Goal: Information Seeking & Learning: Learn about a topic

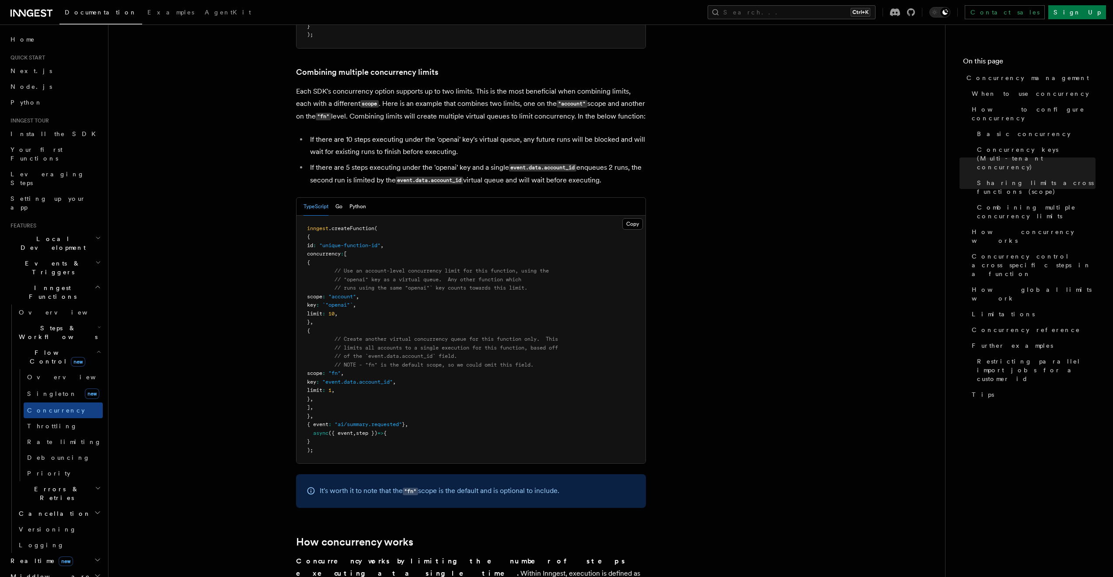
scroll to position [1487, 0]
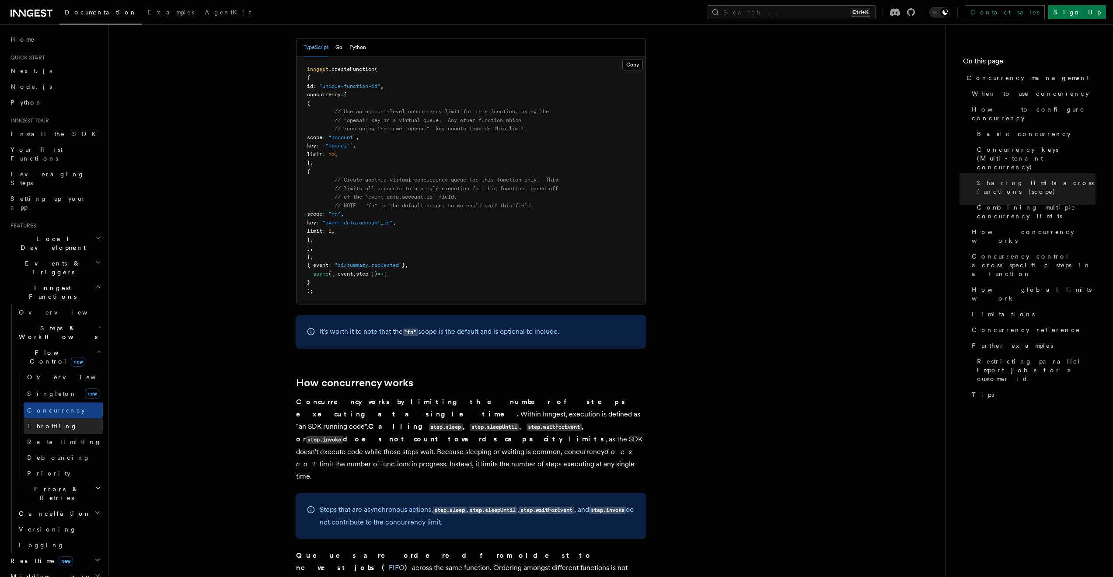
click at [57, 418] on link "Throttling" at bounding box center [63, 426] width 79 height 16
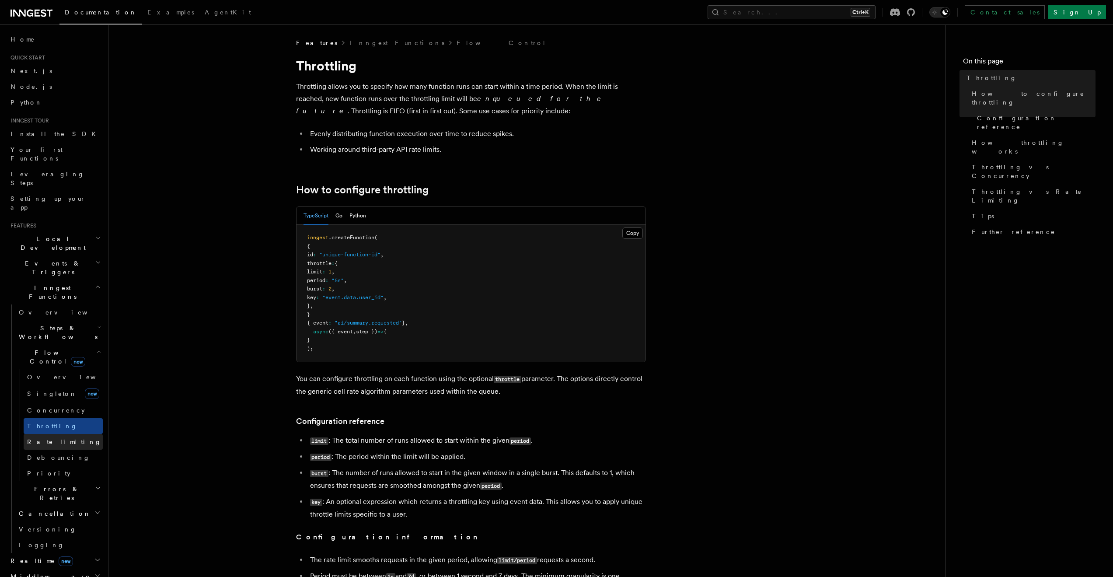
click at [65, 434] on link "Rate limiting" at bounding box center [63, 442] width 79 height 16
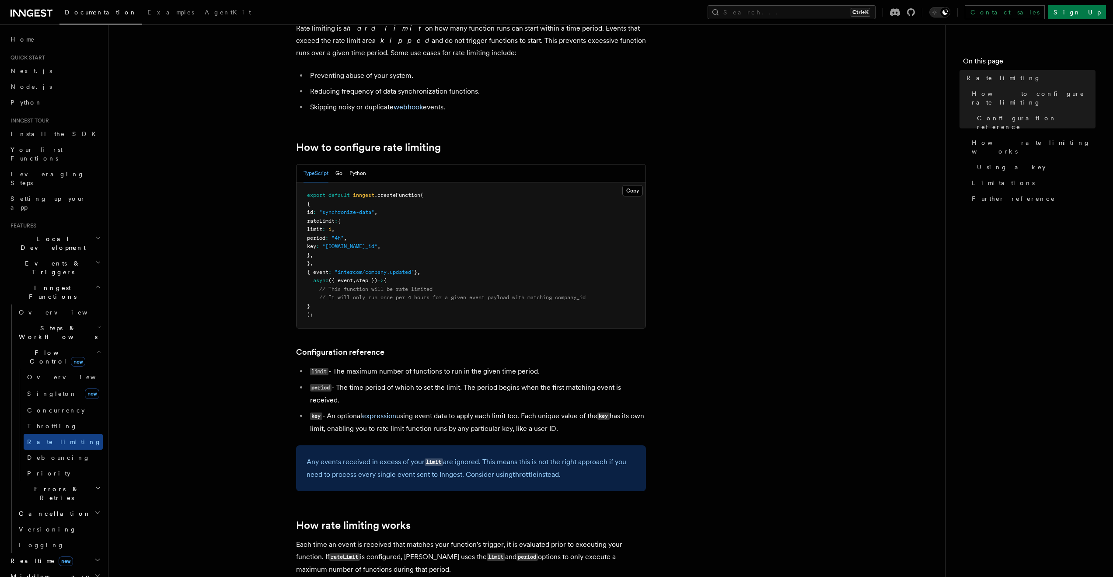
scroll to position [175, 0]
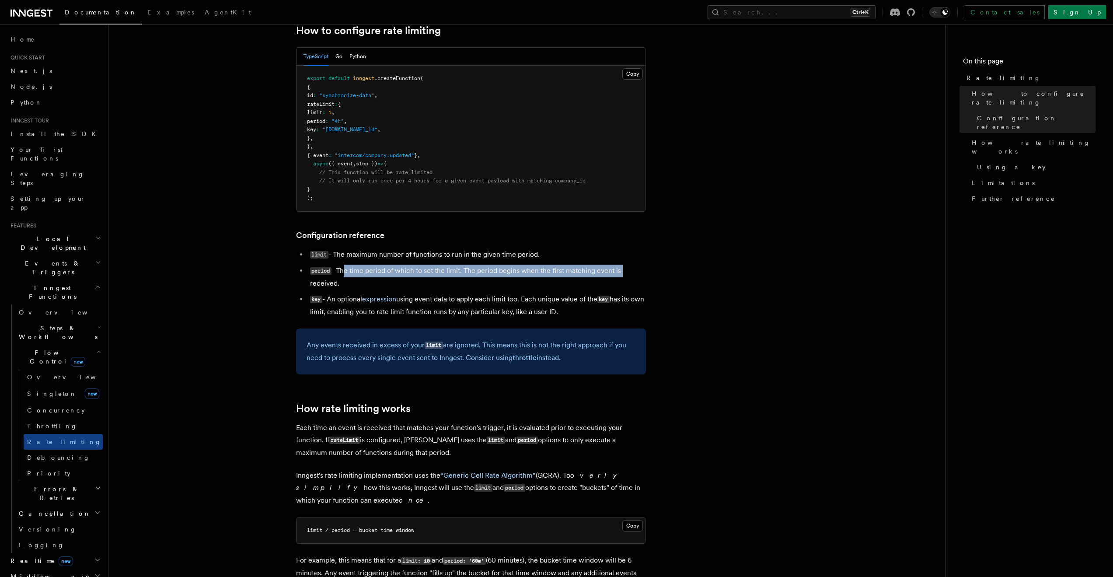
drag, startPoint x: 342, startPoint y: 269, endPoint x: 622, endPoint y: 272, distance: 279.8
click at [622, 272] on li "period - The time period of which to set the limit. The period begins when the …" at bounding box center [476, 277] width 338 height 25
click at [637, 272] on li "period - The time period of which to set the limit. The period begins when the …" at bounding box center [476, 277] width 338 height 25
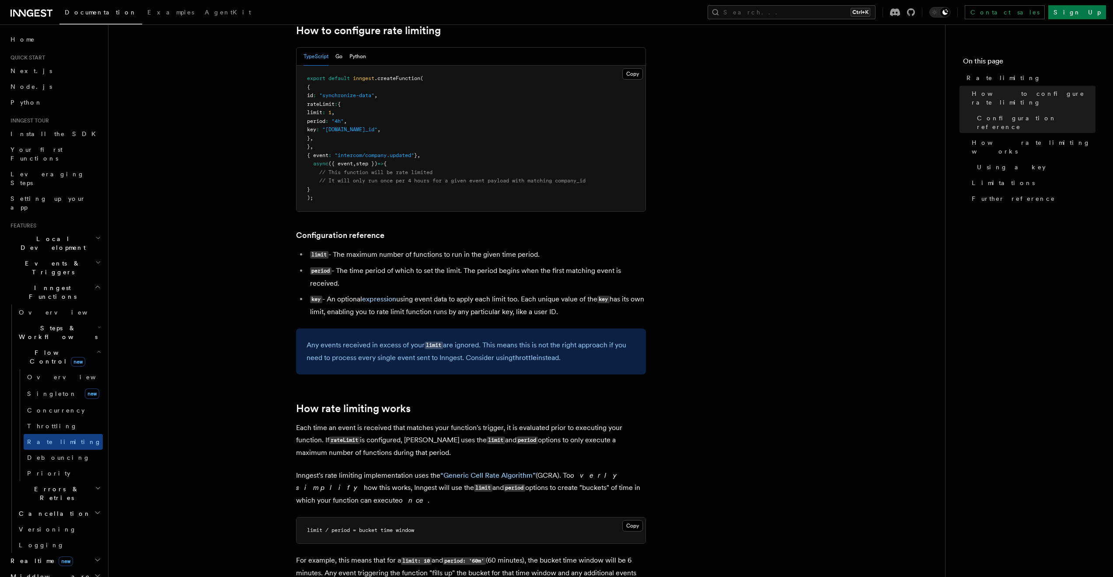
drag, startPoint x: 304, startPoint y: 283, endPoint x: 366, endPoint y: 281, distance: 62.6
click at [362, 282] on ul "limit - The maximum number of functions to run in the given time period. period…" at bounding box center [471, 283] width 350 height 70
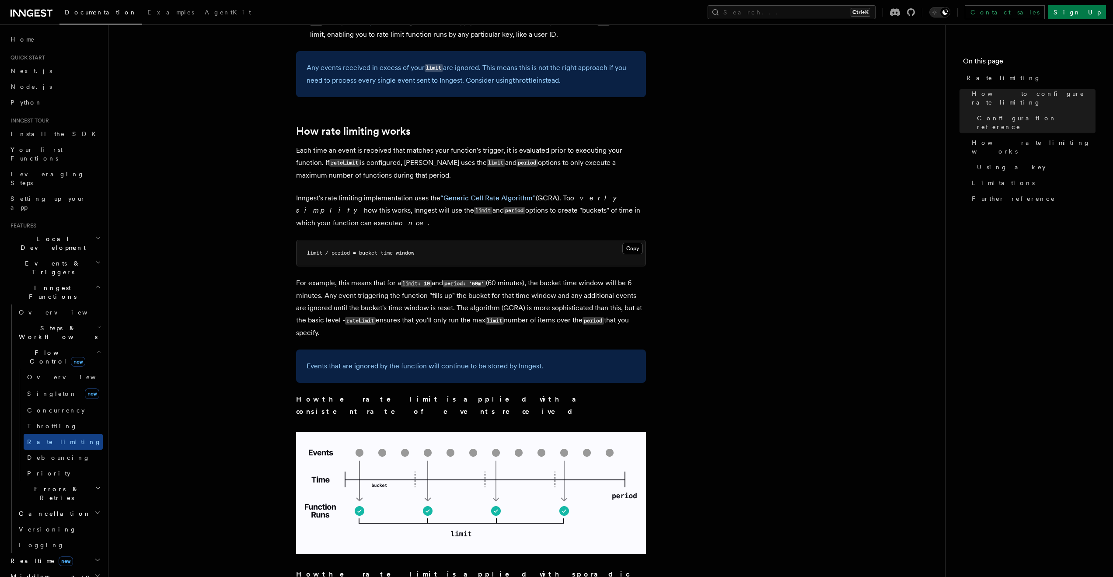
scroll to position [481, 0]
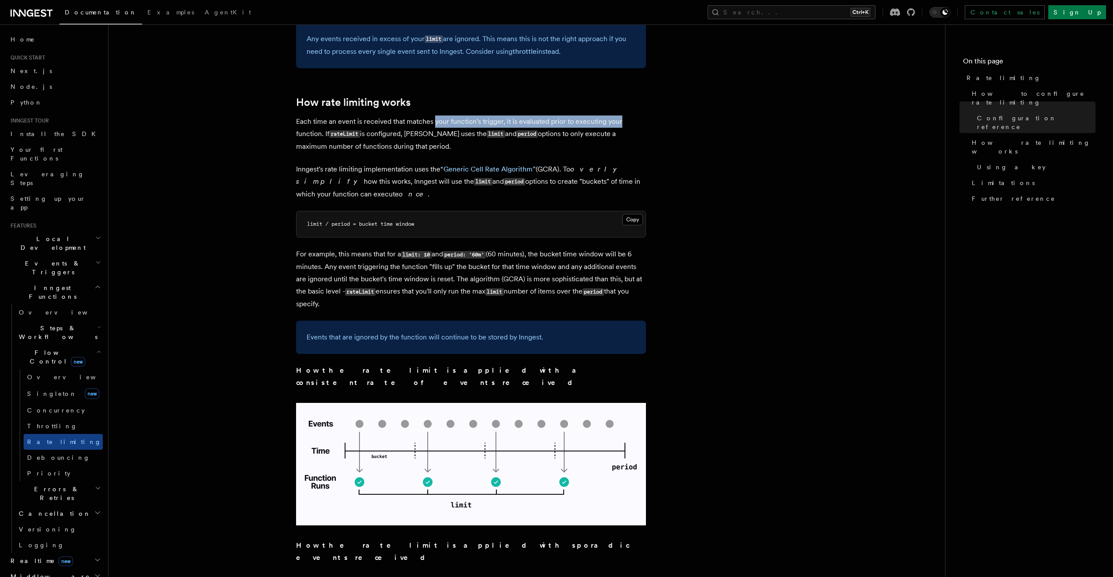
drag, startPoint x: 433, startPoint y: 122, endPoint x: 634, endPoint y: 122, distance: 201.6
click at [634, 122] on p "Each time an event is received that matches your function's trigger, it is eval…" at bounding box center [471, 133] width 350 height 37
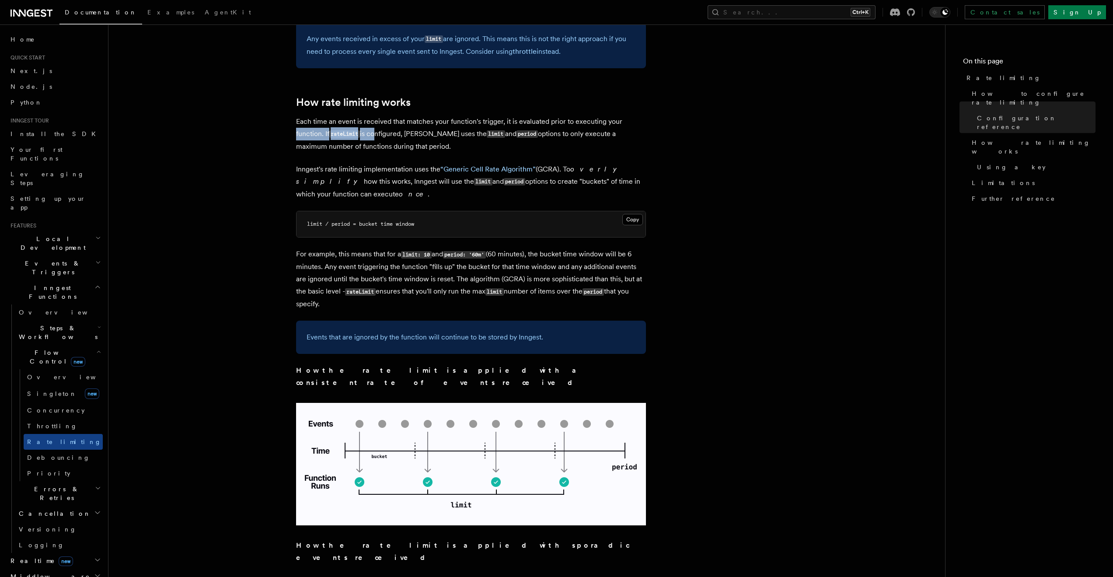
drag, startPoint x: 292, startPoint y: 136, endPoint x: 373, endPoint y: 137, distance: 80.9
click at [373, 137] on article "Features Inngest Functions Flow Control Rate limiting Rate limiting is a hard l…" at bounding box center [526, 441] width 808 height 1766
click at [407, 136] on p "Each time an event is received that matches your function's trigger, it is eval…" at bounding box center [471, 133] width 350 height 37
drag, startPoint x: 371, startPoint y: 136, endPoint x: 504, endPoint y: 134, distance: 133.4
click at [504, 134] on p "Each time an event is received that matches your function's trigger, it is eval…" at bounding box center [471, 133] width 350 height 37
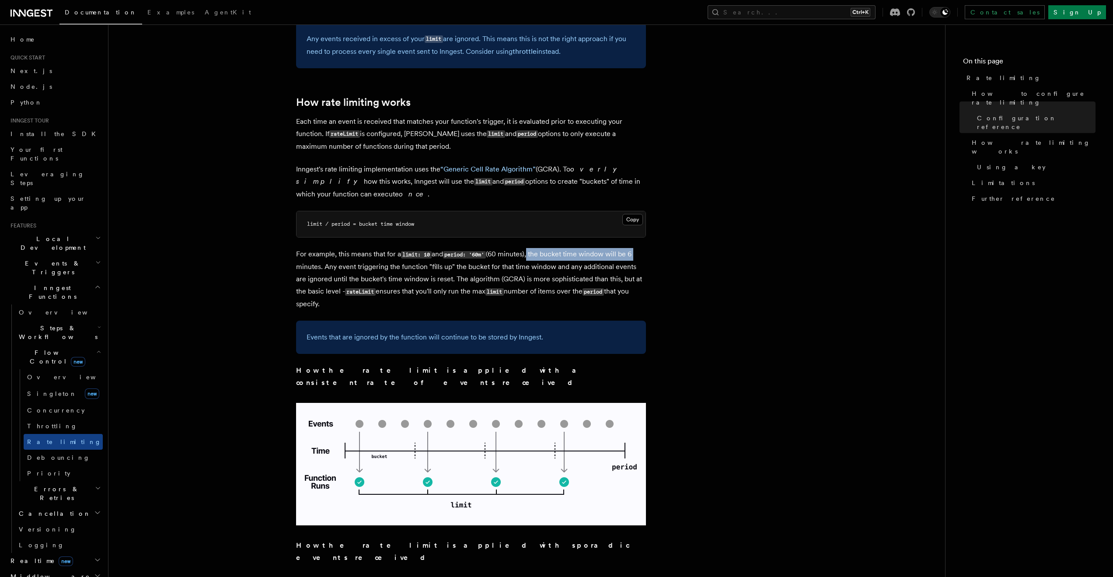
drag, startPoint x: 533, startPoint y: 252, endPoint x: 644, endPoint y: 252, distance: 111.1
click at [644, 252] on p "For example, this means that for a limit: 10 and period: '60m' (60 minutes), th…" at bounding box center [471, 279] width 350 height 62
drag, startPoint x: 324, startPoint y: 268, endPoint x: 453, endPoint y: 269, distance: 129.0
click at [453, 269] on p "For example, this means that for a limit: 10 and period: '60m' (60 minutes), th…" at bounding box center [471, 279] width 350 height 62
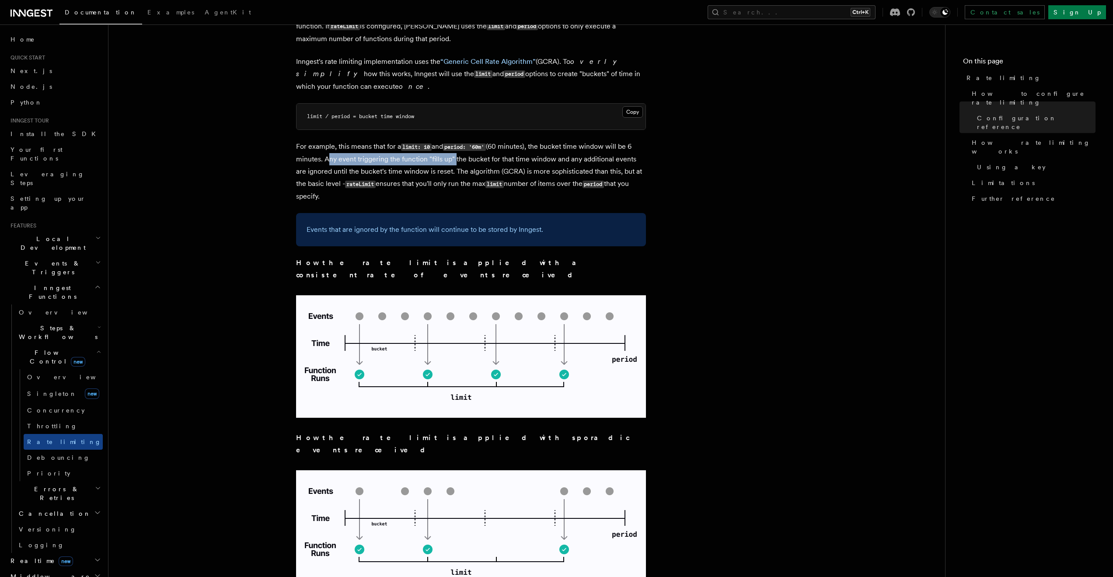
scroll to position [700, 0]
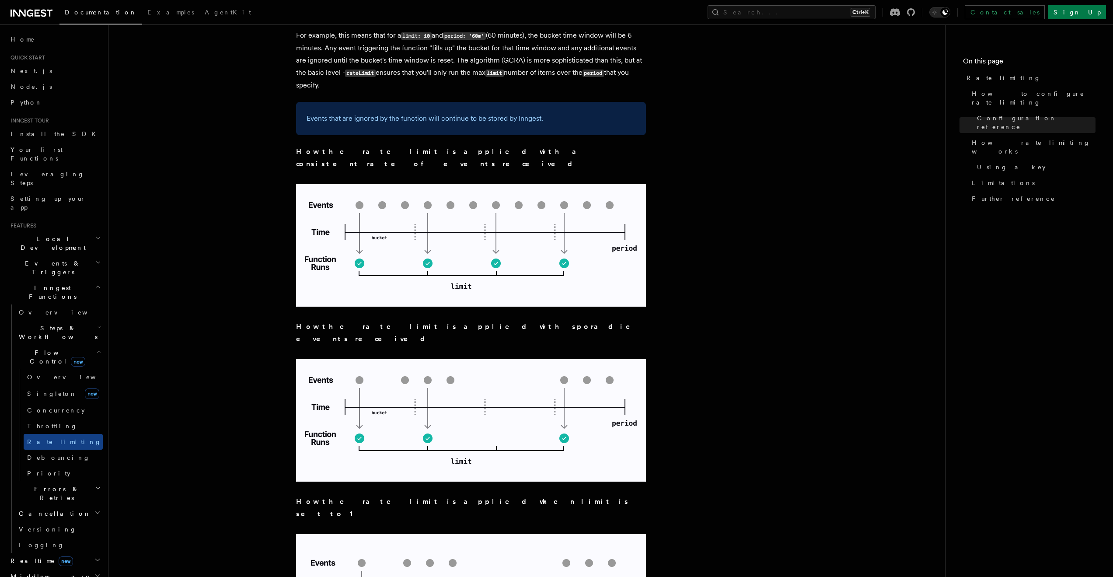
click at [341, 318] on article "Features Inngest Functions Flow Control Rate limiting Rate limiting is a hard l…" at bounding box center [526, 222] width 808 height 1766
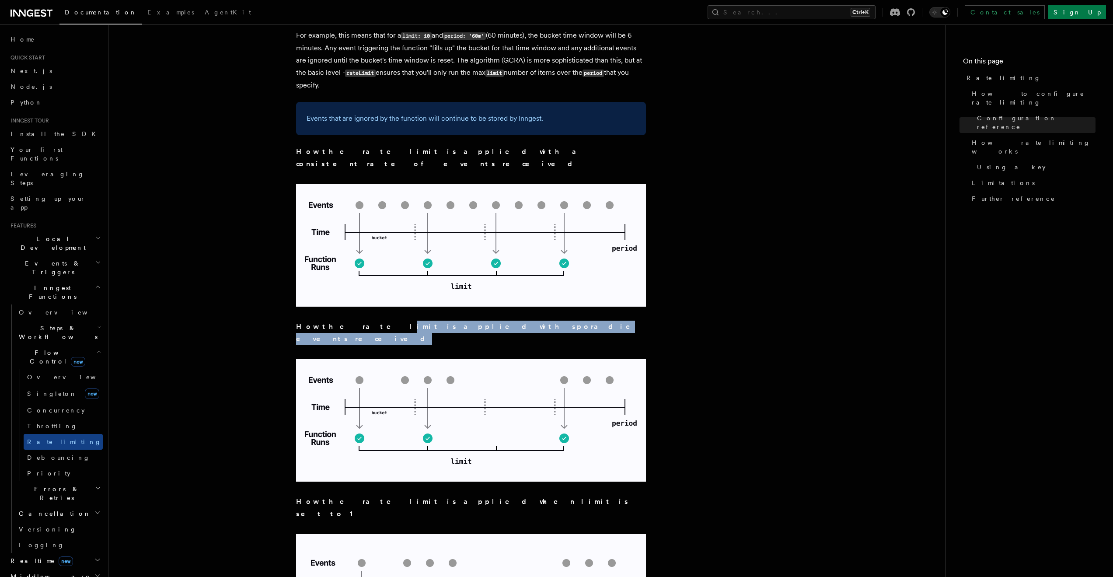
click at [347, 322] on strong "How the rate limit is applied with sporadic events received" at bounding box center [462, 332] width 333 height 21
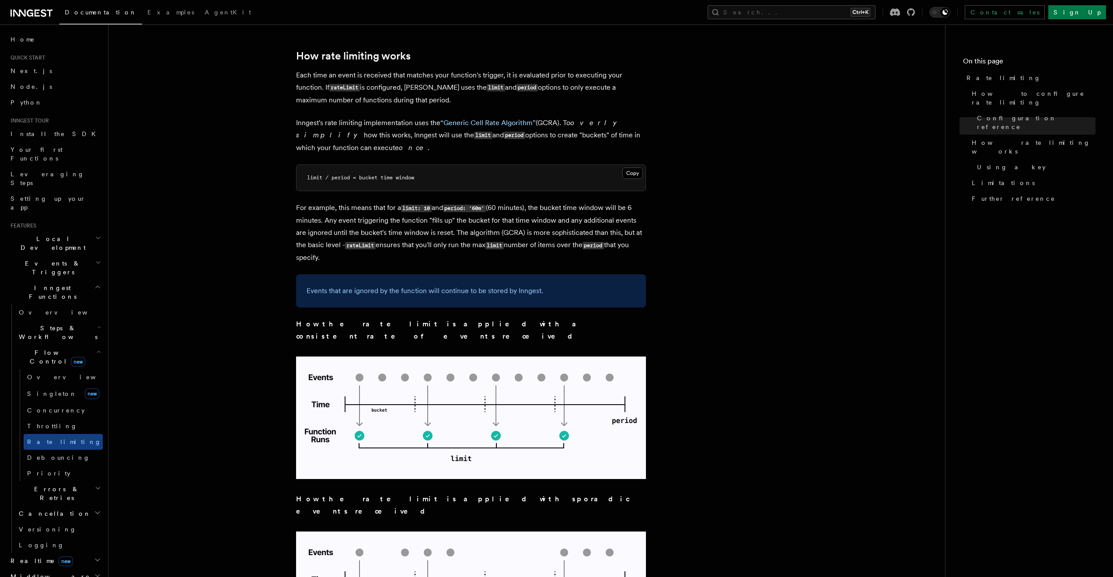
scroll to position [481, 0]
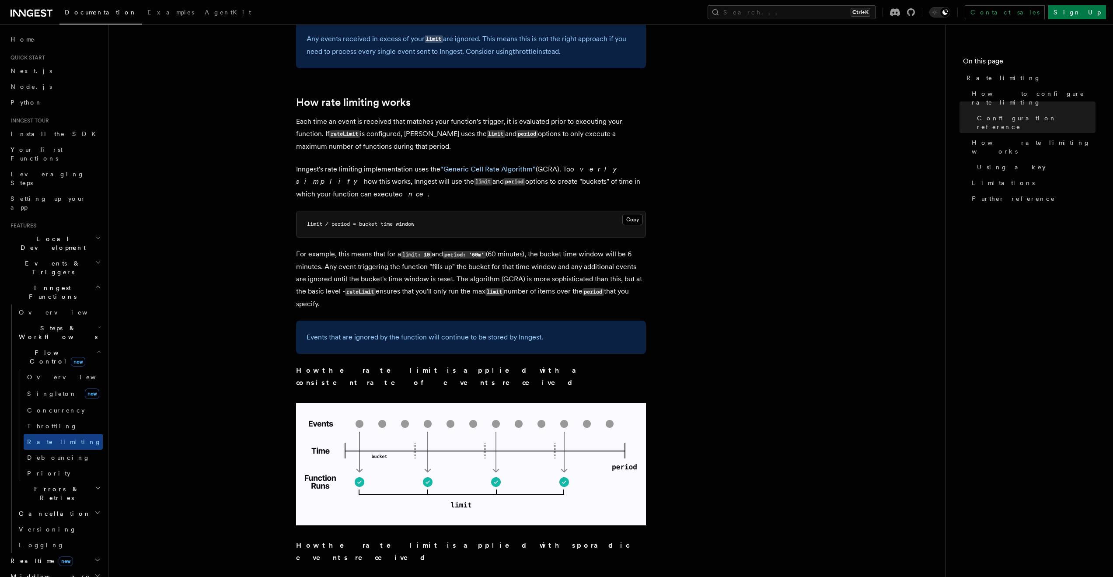
click at [726, 304] on article "Features Inngest Functions Flow Control Rate limiting Rate limiting is a hard l…" at bounding box center [526, 441] width 808 height 1766
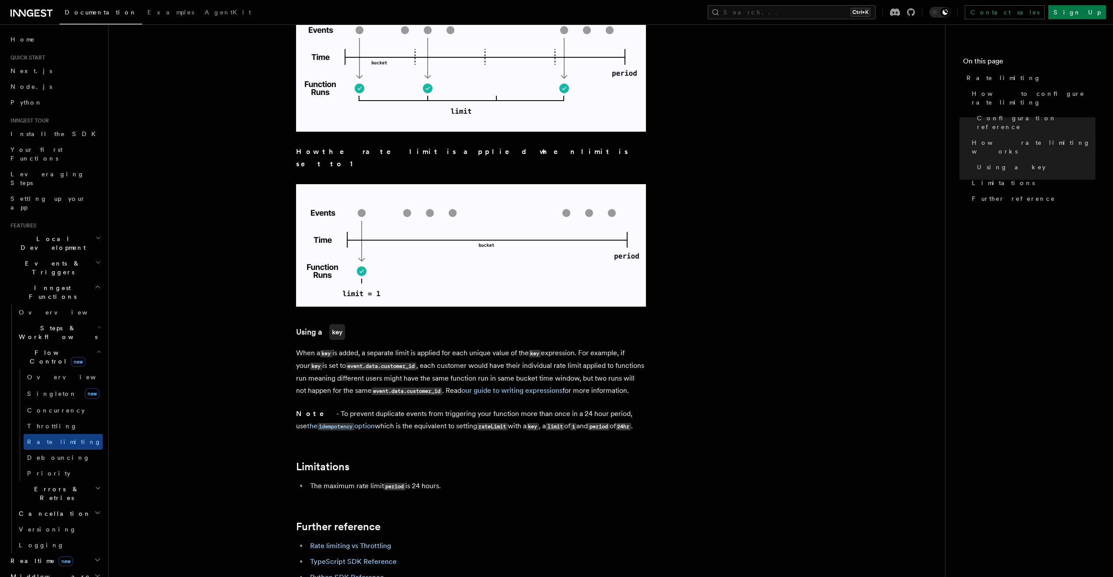
scroll to position [1137, 0]
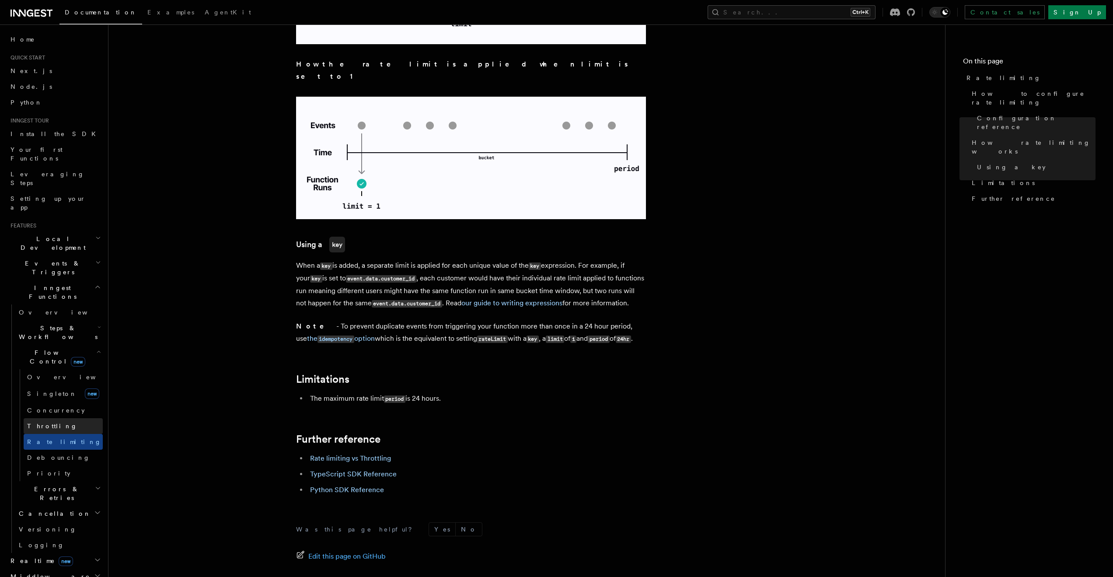
click at [46, 422] on span "Throttling" at bounding box center [52, 425] width 50 height 7
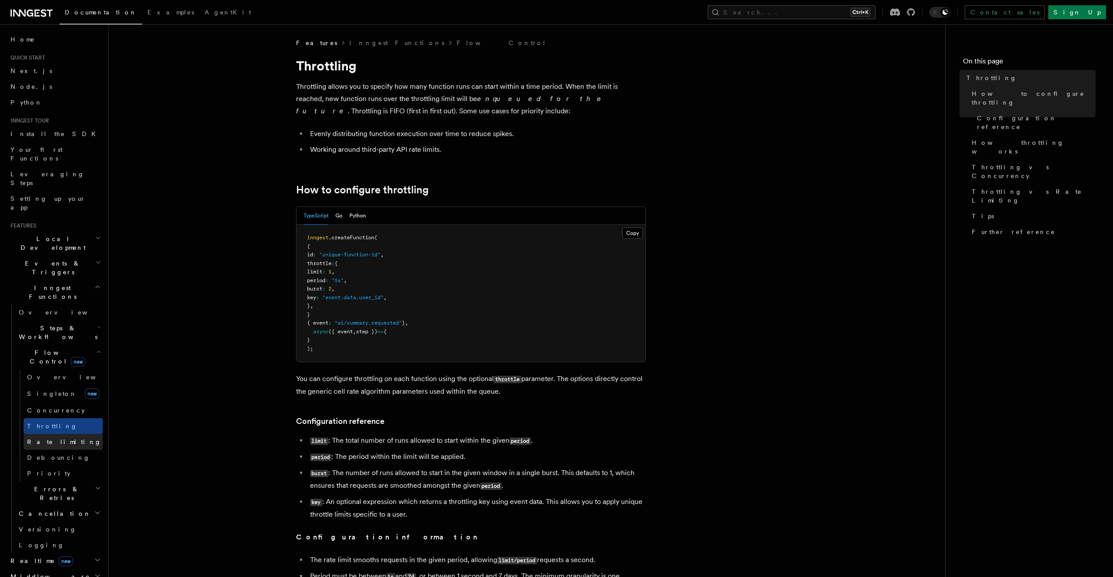
click at [47, 438] on span "Rate limiting" at bounding box center [64, 441] width 74 height 7
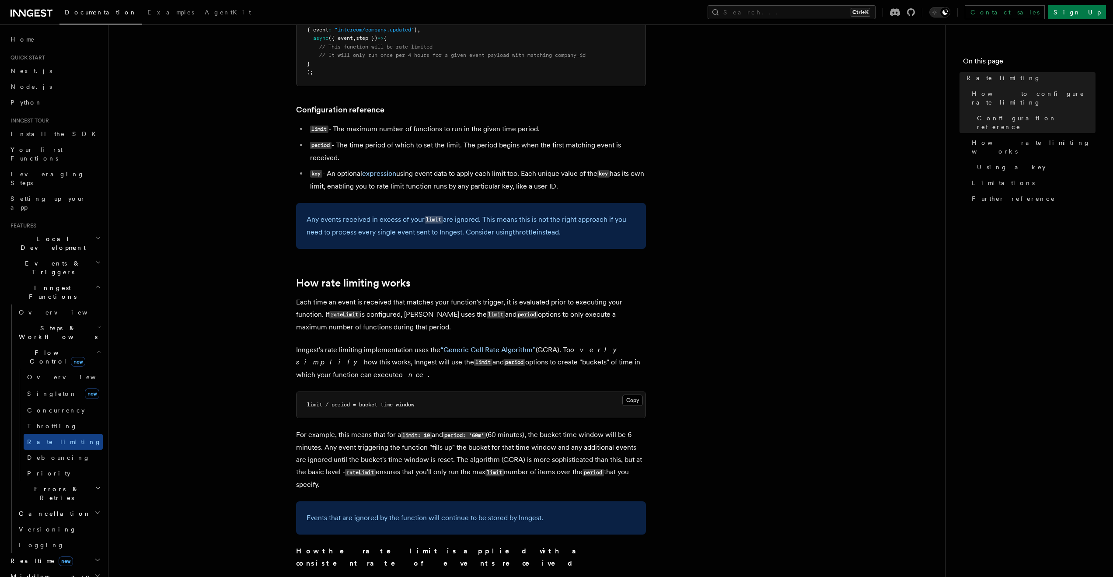
scroll to position [350, 0]
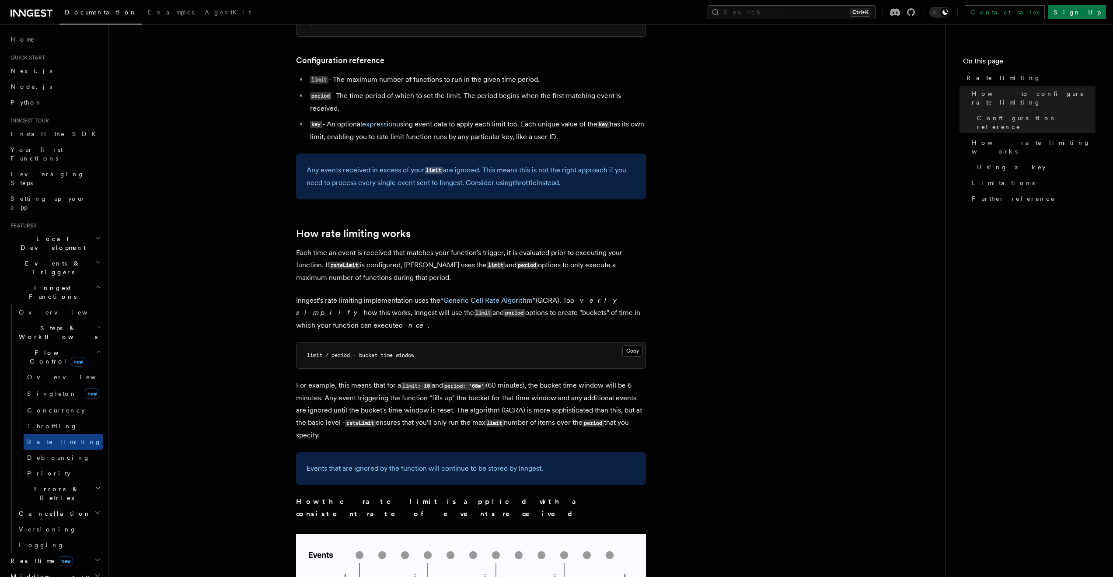
click at [358, 252] on p "Each time an event is received that matches your function's trigger, it is eval…" at bounding box center [471, 265] width 350 height 37
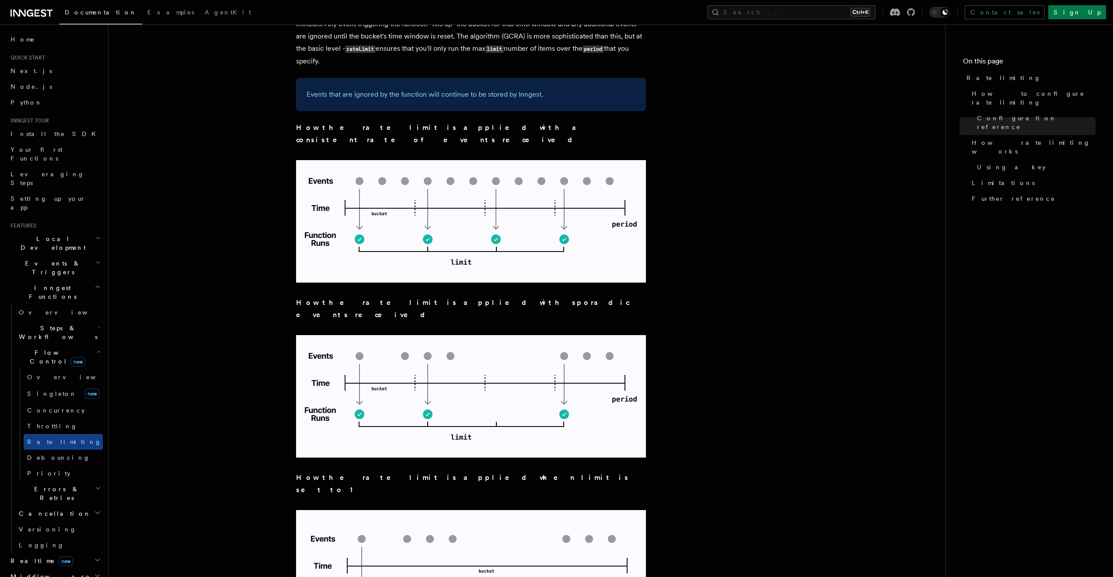
scroll to position [787, 0]
